Goal: Transaction & Acquisition: Obtain resource

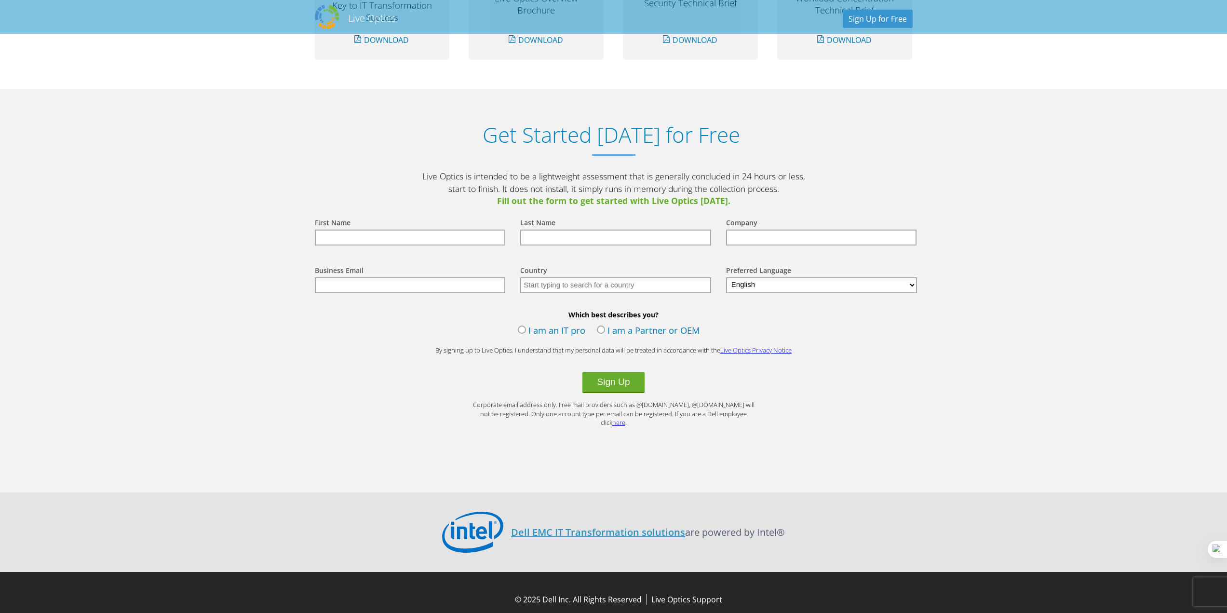
scroll to position [968, 0]
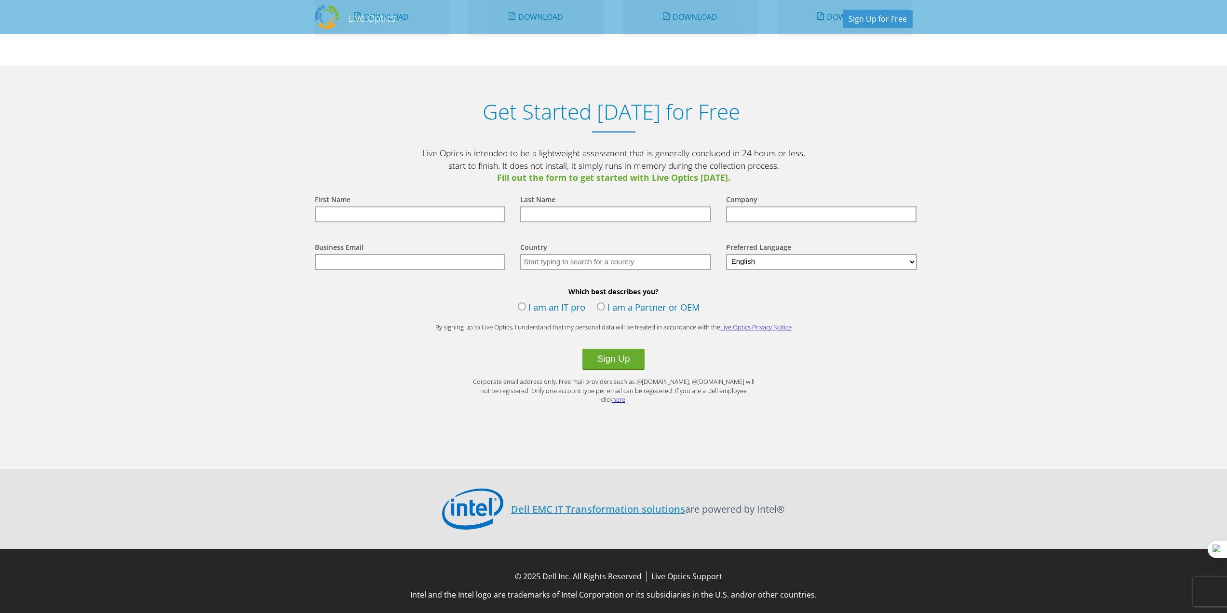
click at [461, 215] on input "text" at bounding box center [410, 214] width 191 height 16
type input "Rob"
type input "Ford"
type input "Wicomico County, MD"
type input "[EMAIL_ADDRESS][DOMAIN_NAME]"
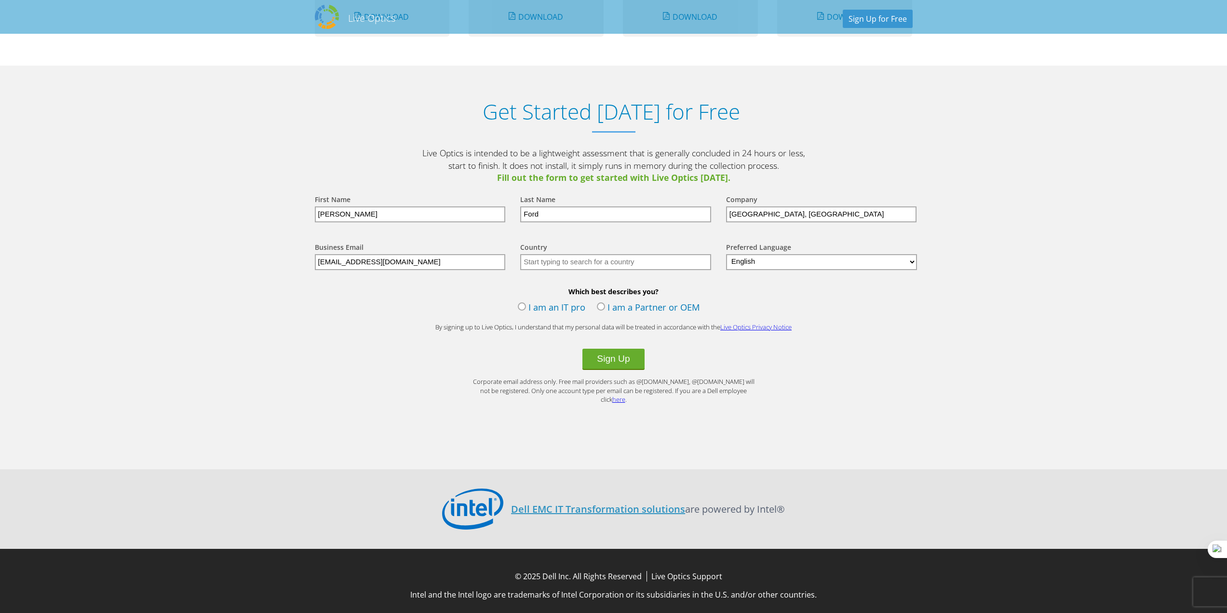
type input "United States"
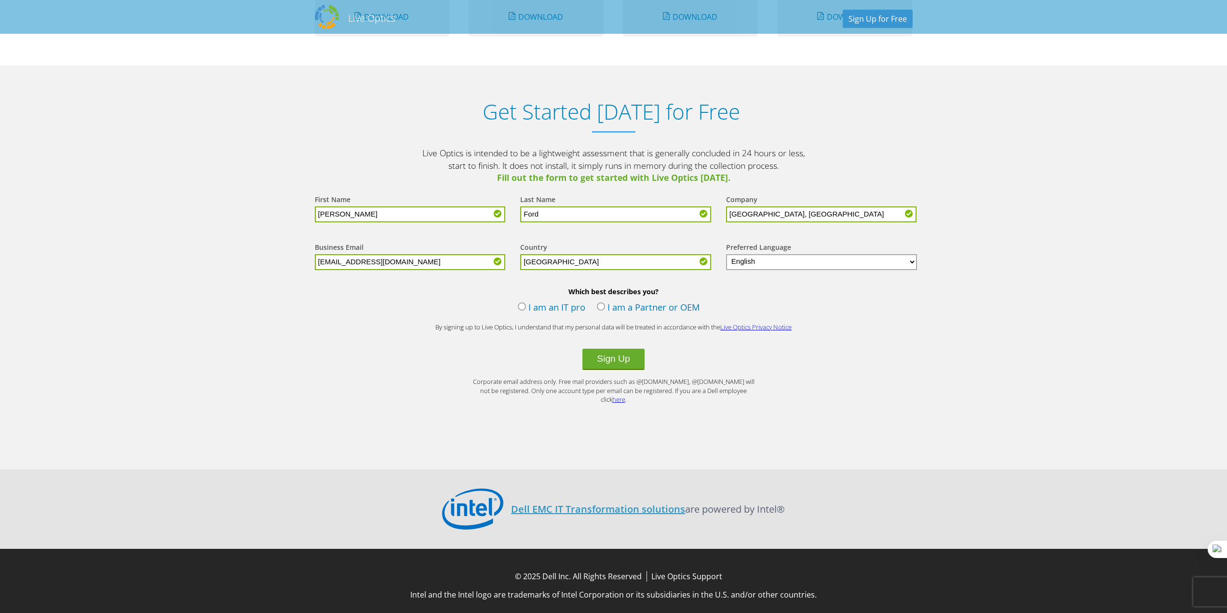
click at [523, 302] on label "I am an IT pro" at bounding box center [551, 308] width 67 height 14
click at [0, 0] on input "I am an IT pro" at bounding box center [0, 0] width 0 height 0
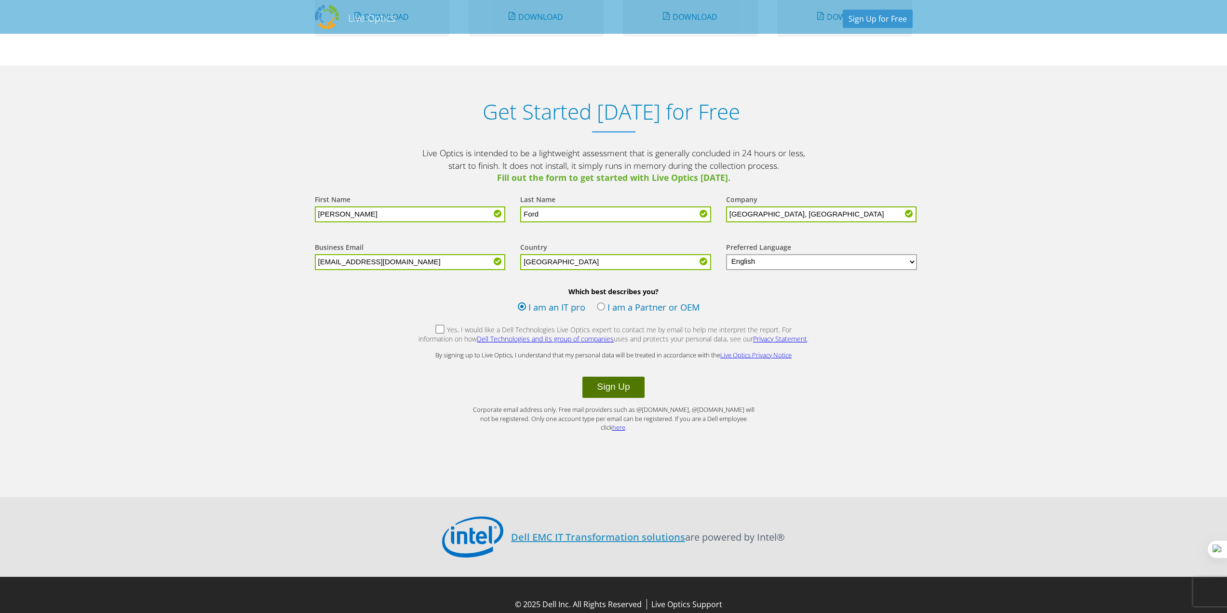
click at [611, 384] on button "Sign Up" at bounding box center [613, 386] width 62 height 21
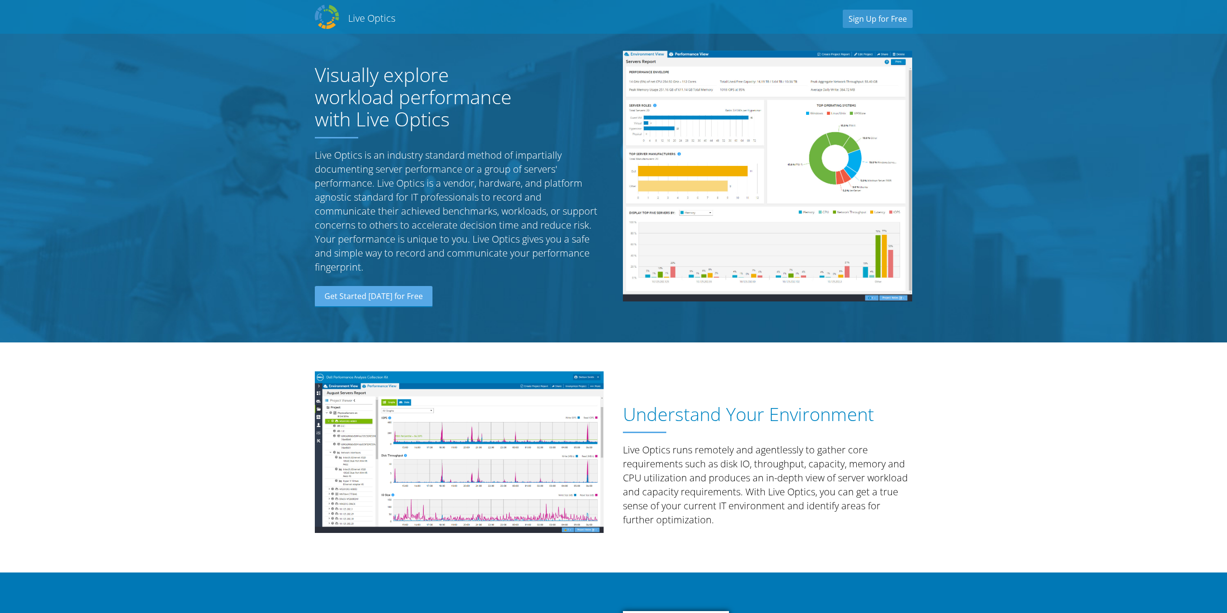
select select "224"
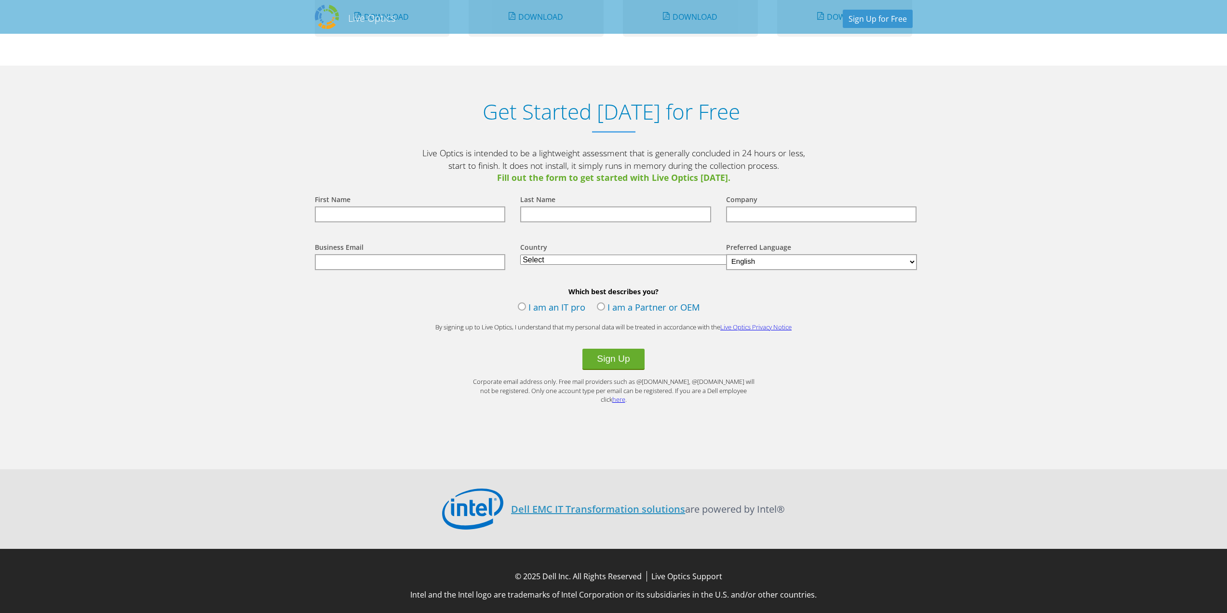
scroll to position [968, 0]
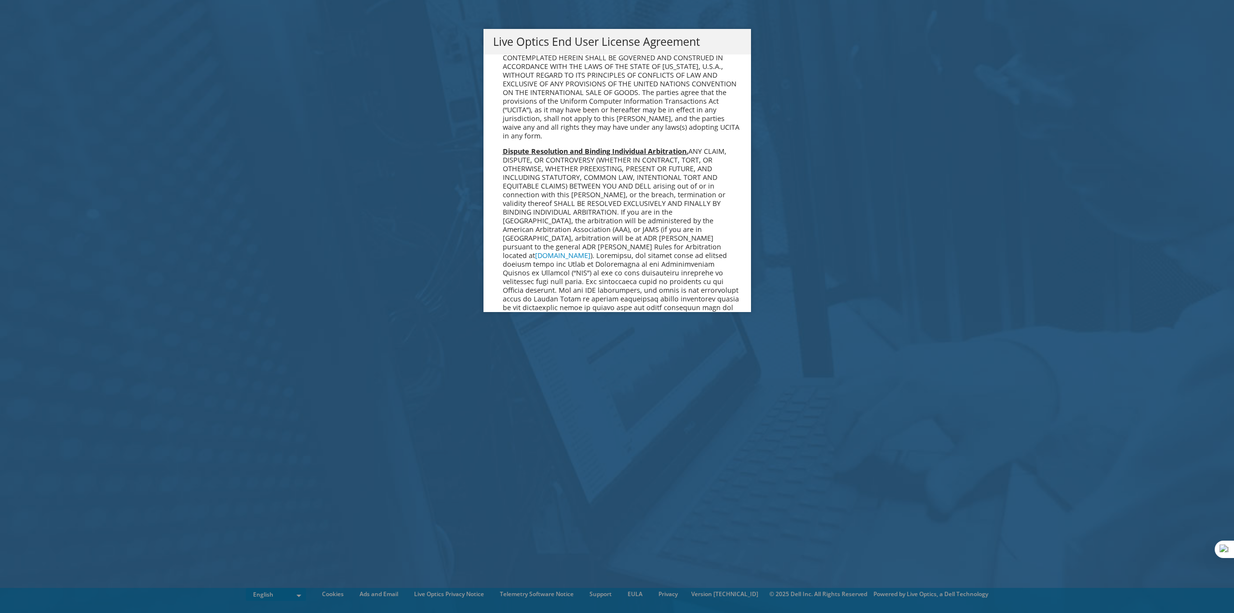
scroll to position [3644, 0]
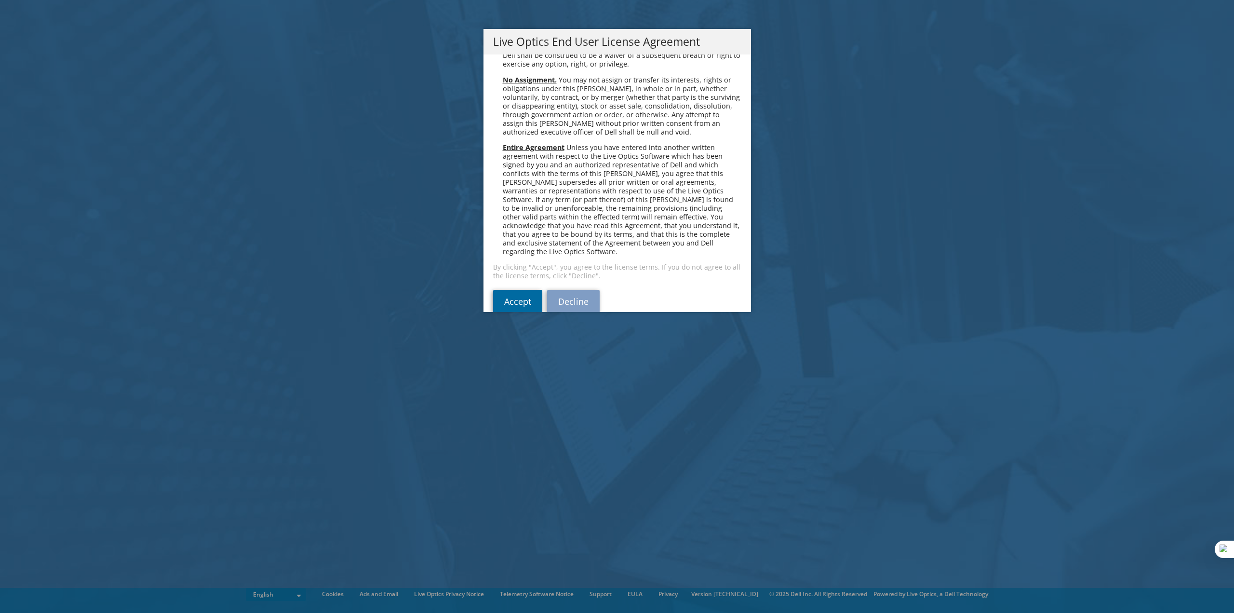
click at [520, 290] on link "Accept" at bounding box center [517, 301] width 49 height 23
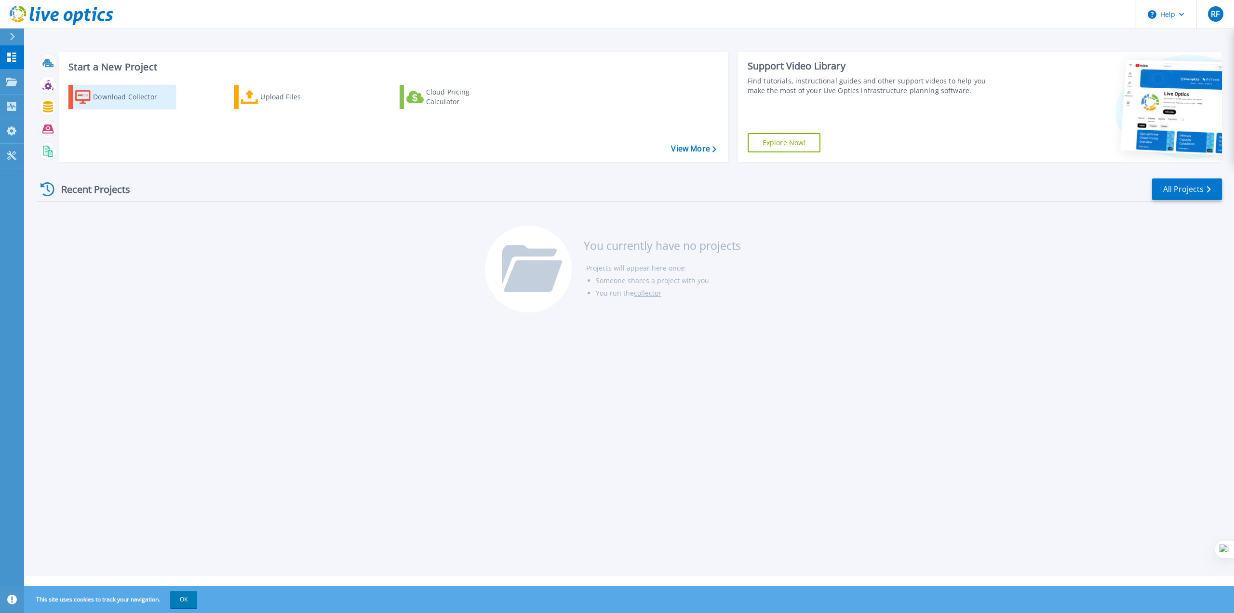
click at [125, 93] on div "Download Collector" at bounding box center [131, 96] width 77 height 19
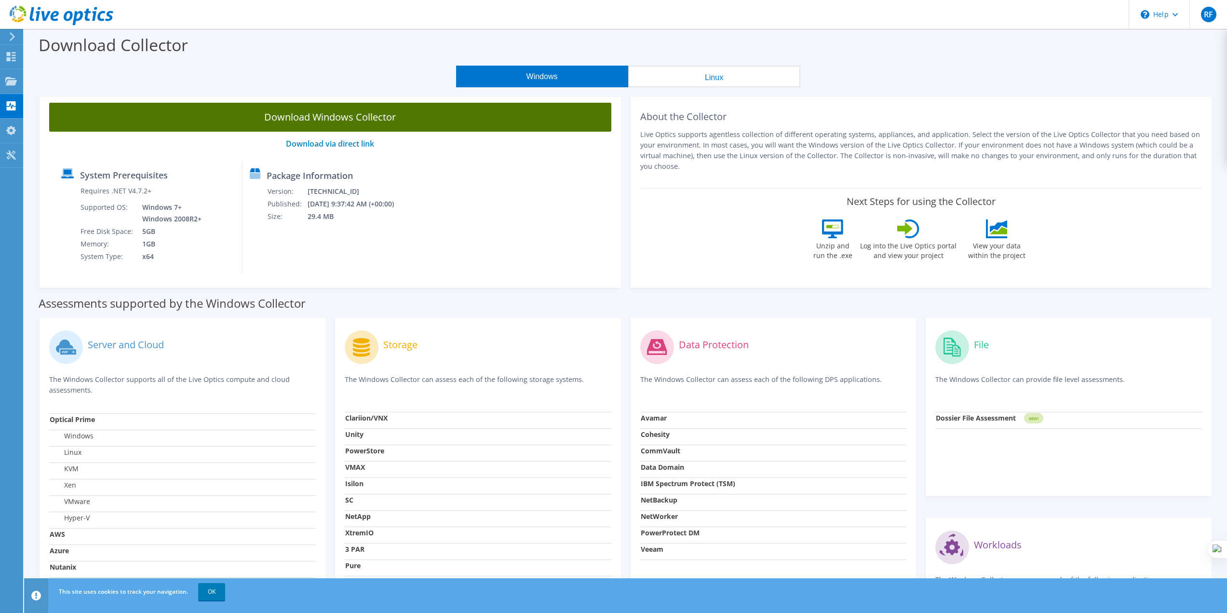
click at [316, 109] on link "Download Windows Collector" at bounding box center [330, 117] width 562 height 29
